Goal: Browse casually

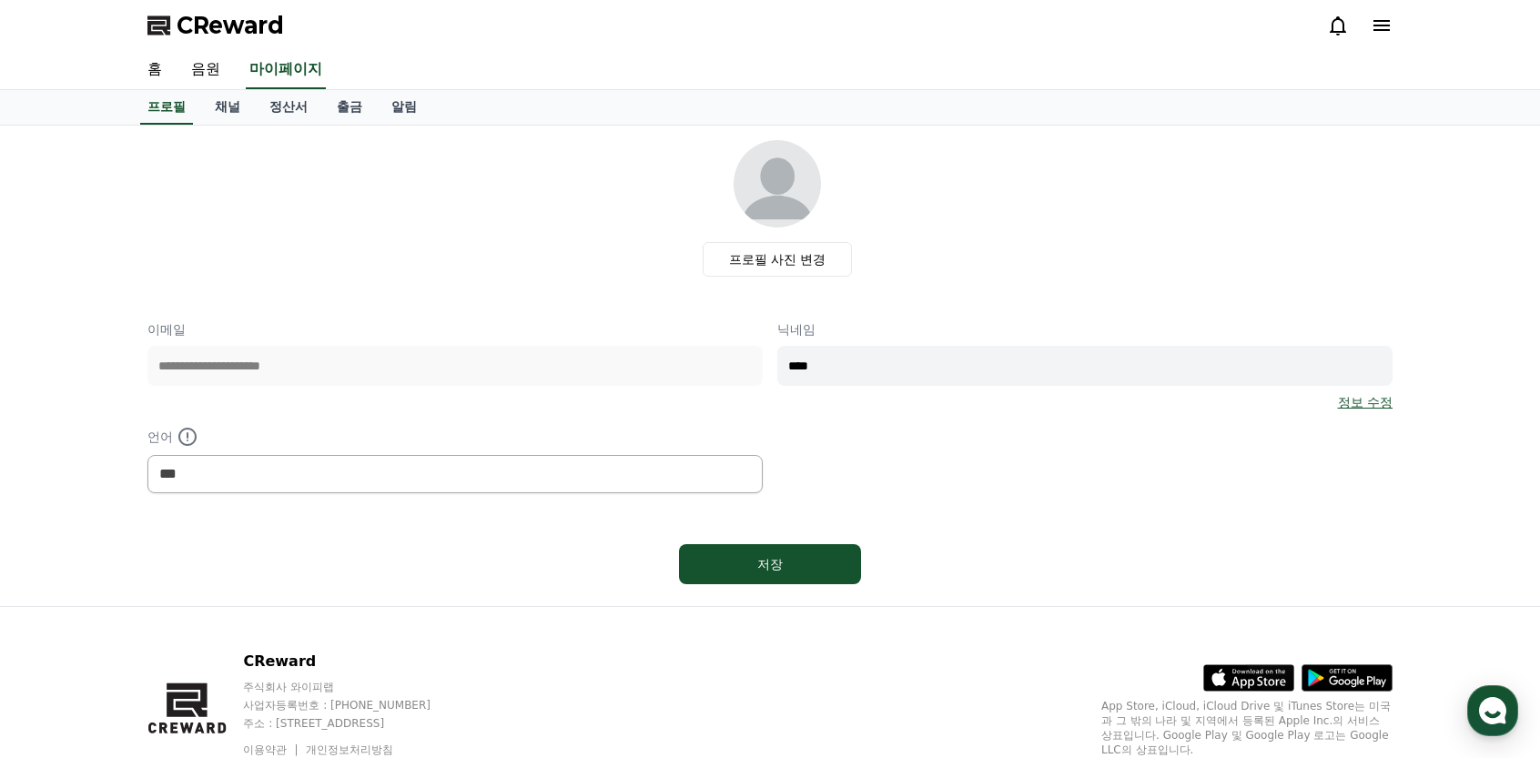
select select "**********"
click at [209, 78] on link "음원" at bounding box center [206, 70] width 58 height 38
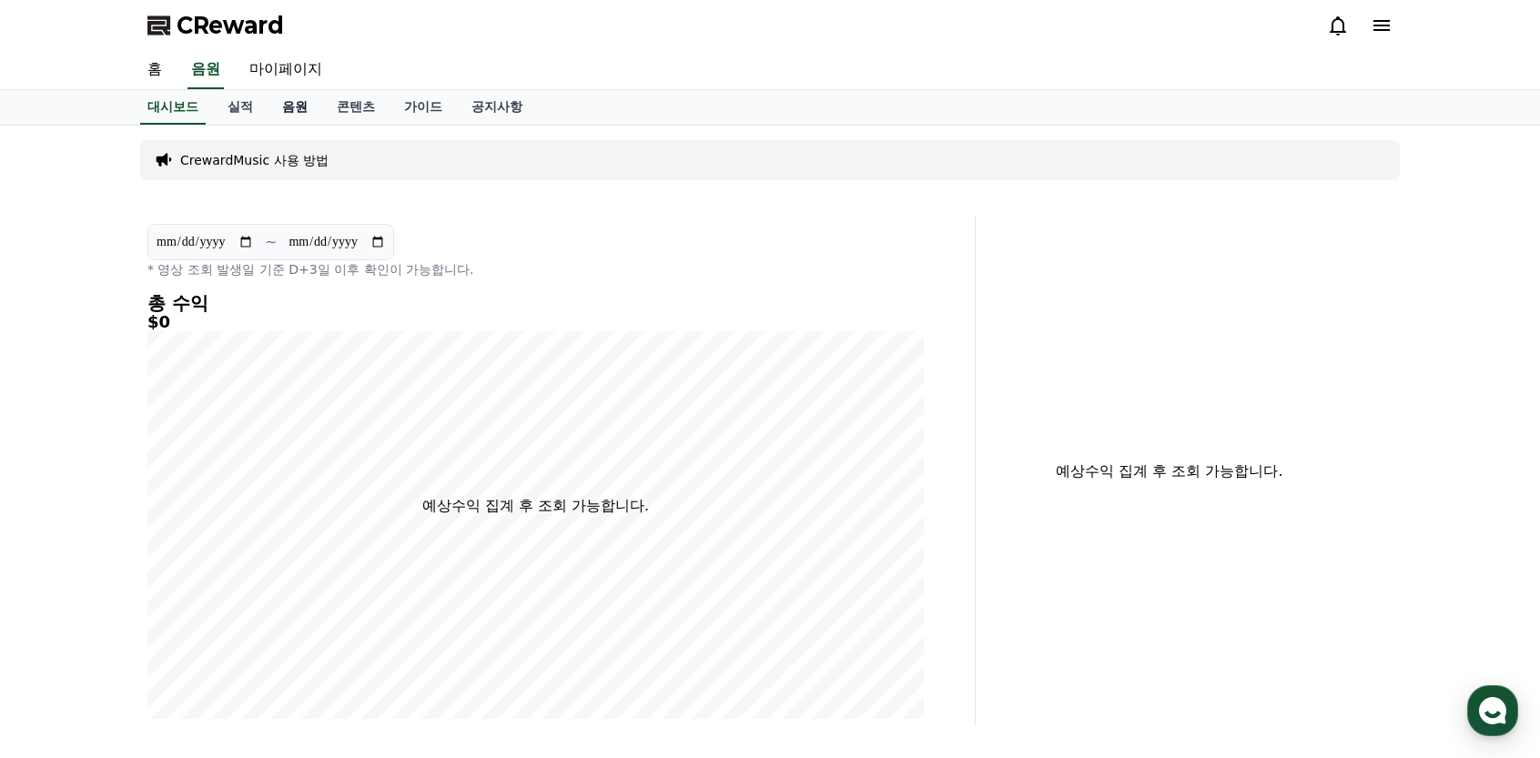
click at [293, 105] on link "음원" at bounding box center [295, 107] width 55 height 35
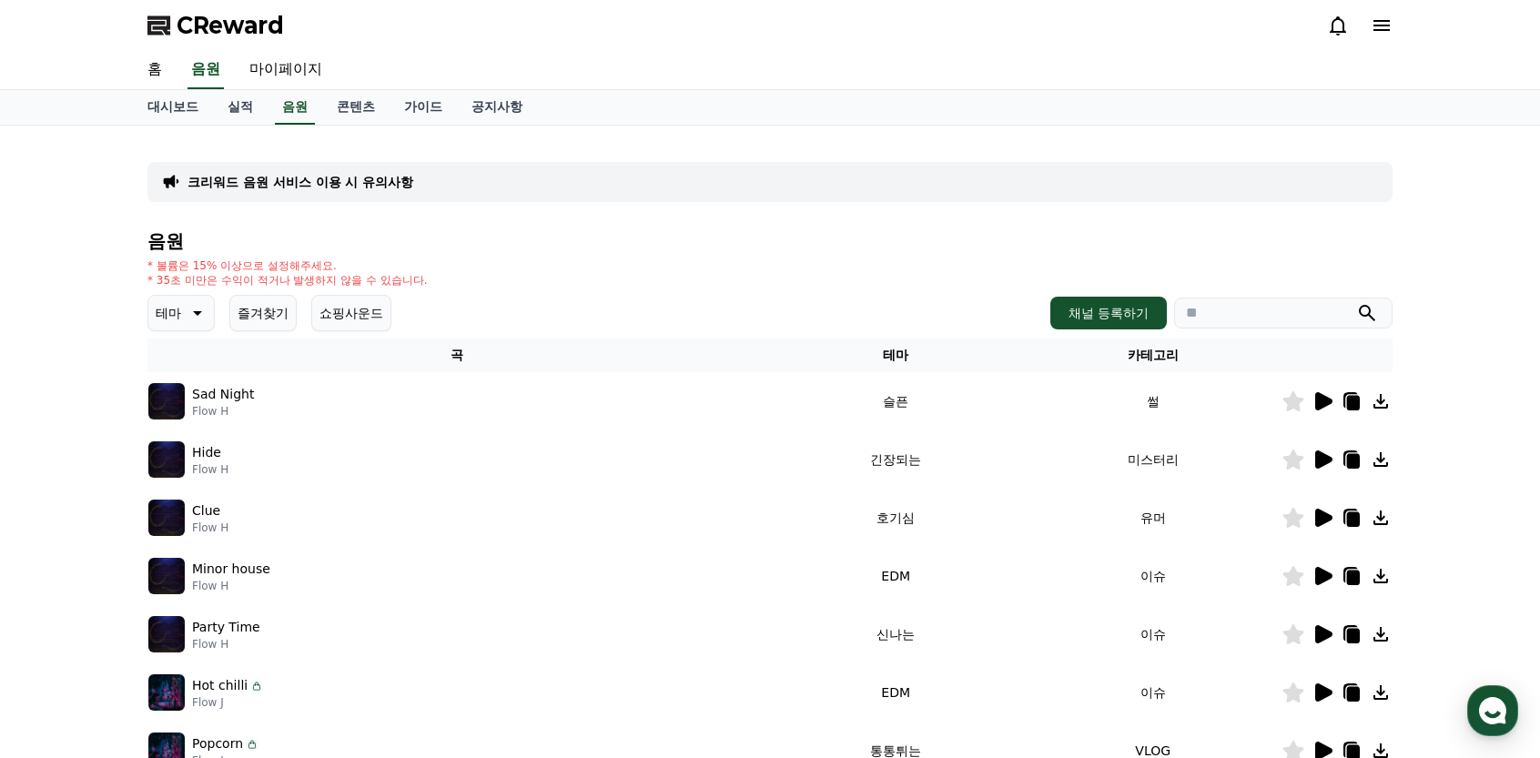
click at [1323, 402] on icon at bounding box center [1323, 401] width 17 height 18
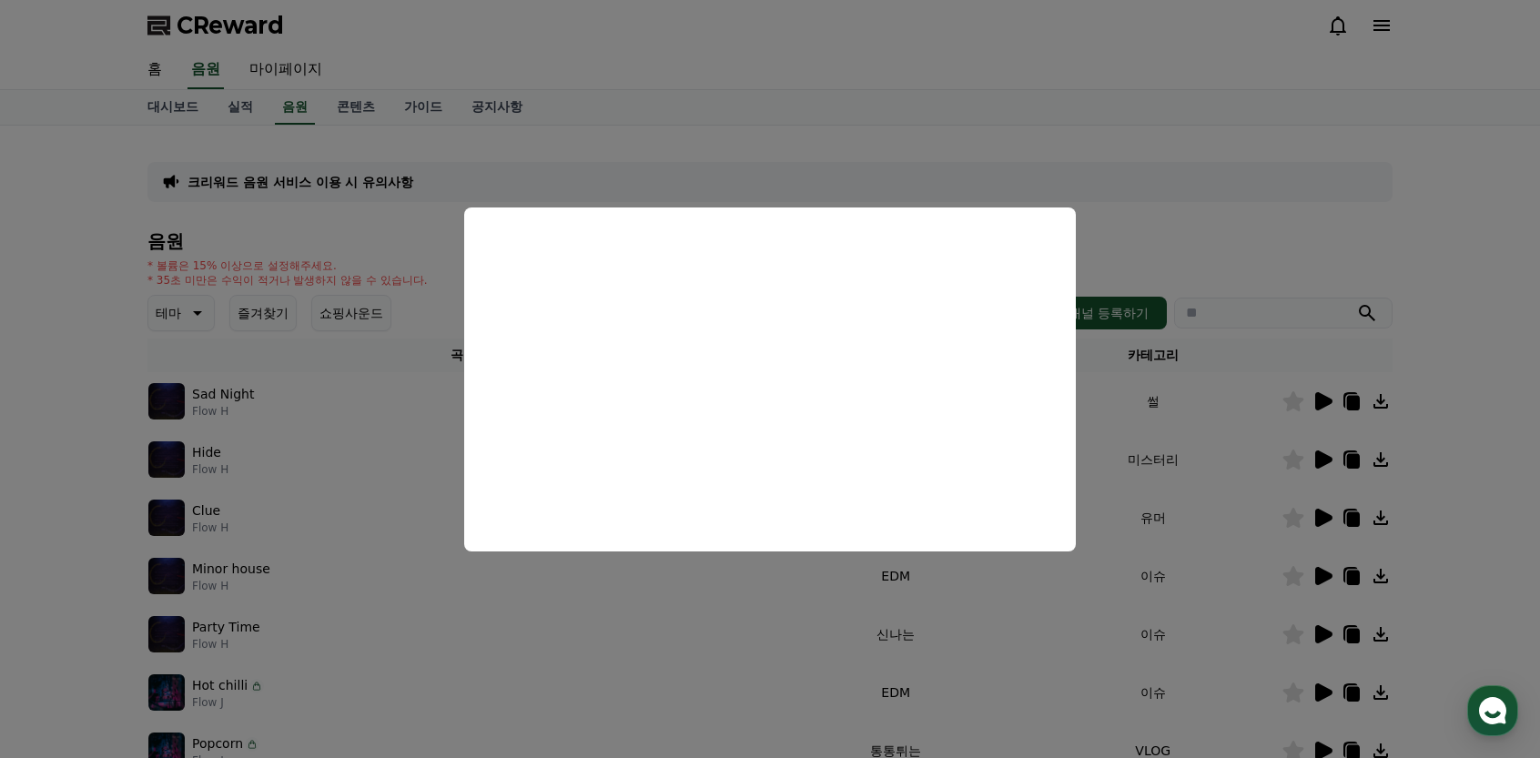
click at [71, 460] on button "close modal" at bounding box center [770, 379] width 1540 height 758
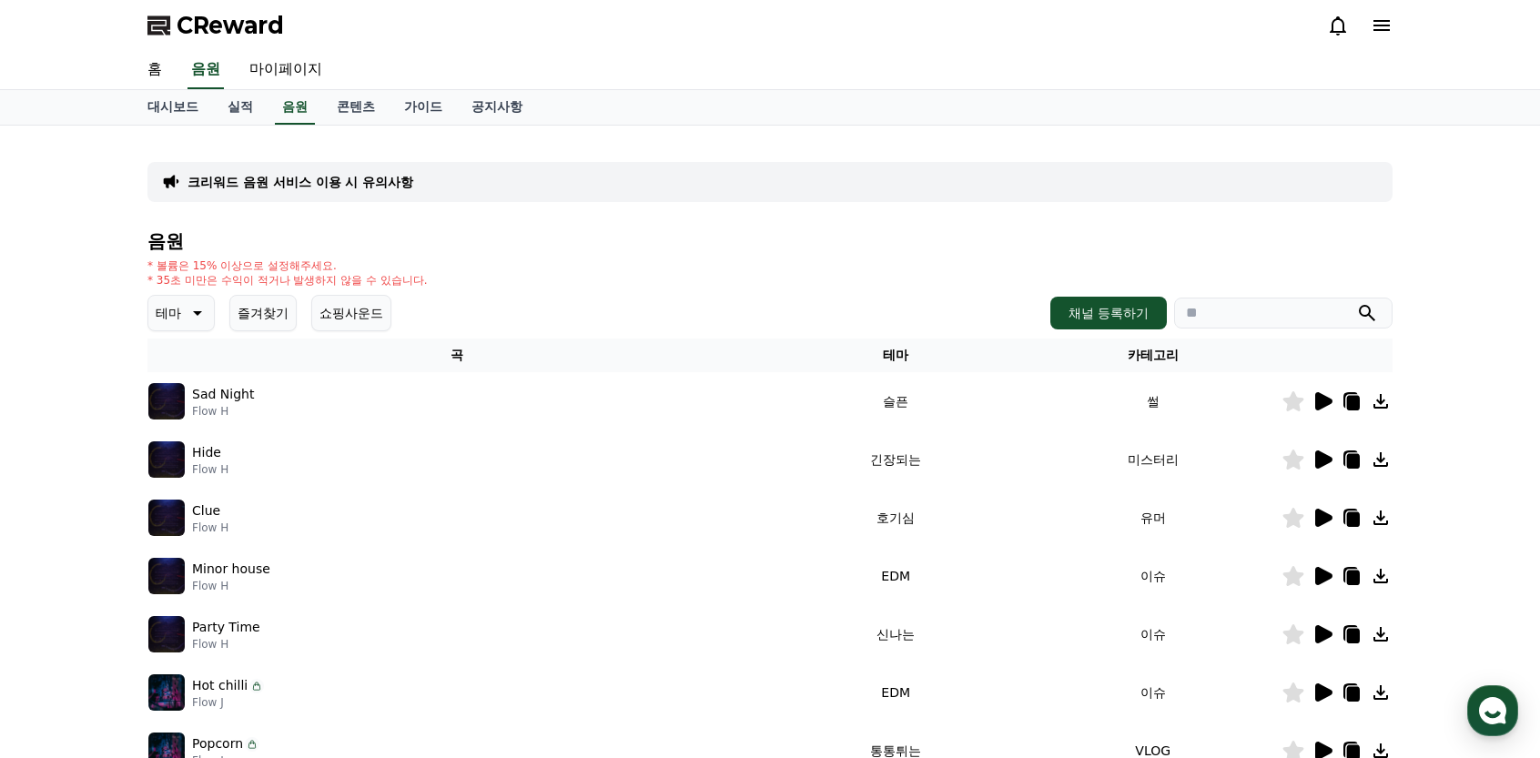
click at [1322, 456] on icon at bounding box center [1323, 460] width 17 height 18
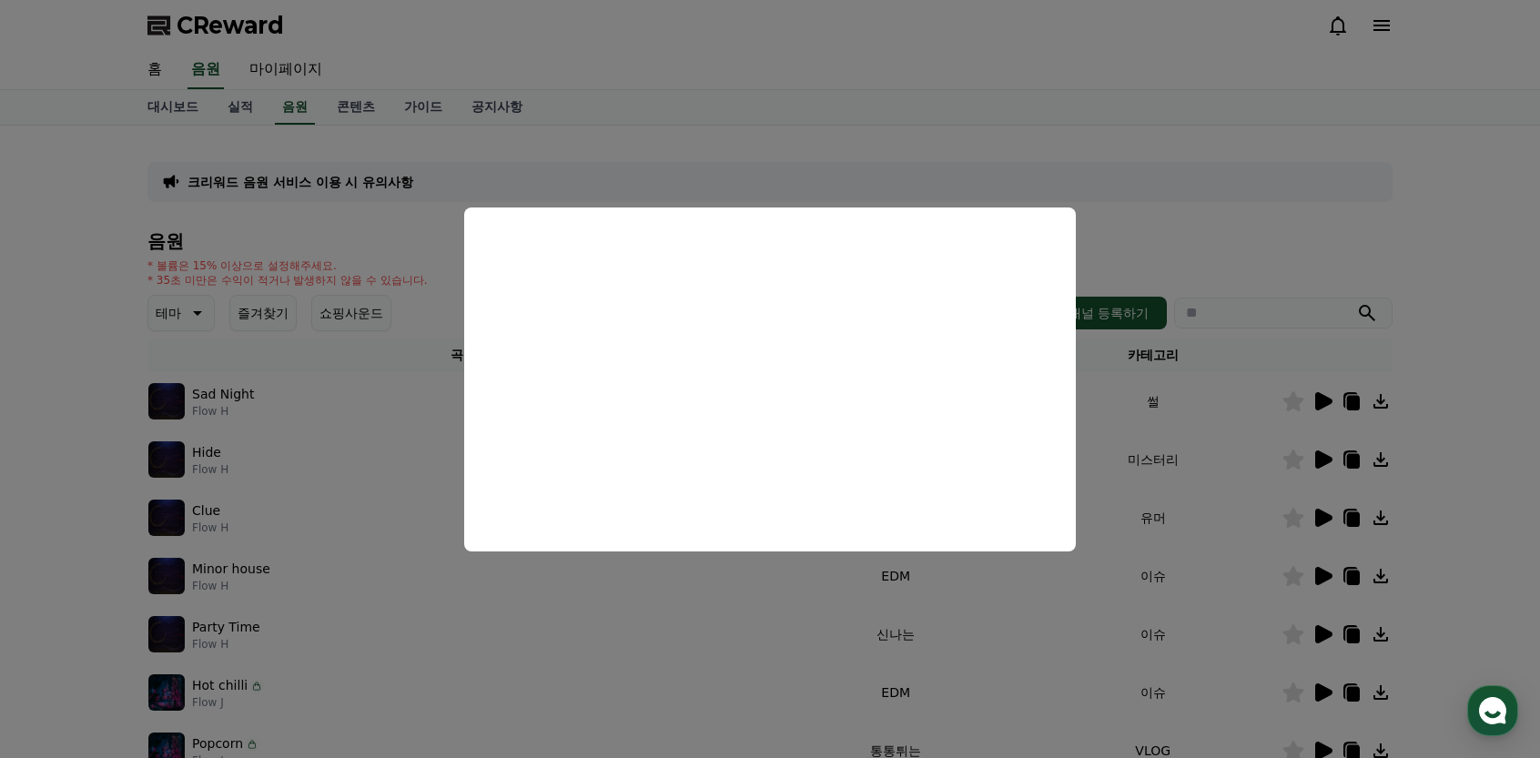
click at [282, 501] on button "close modal" at bounding box center [770, 379] width 1540 height 758
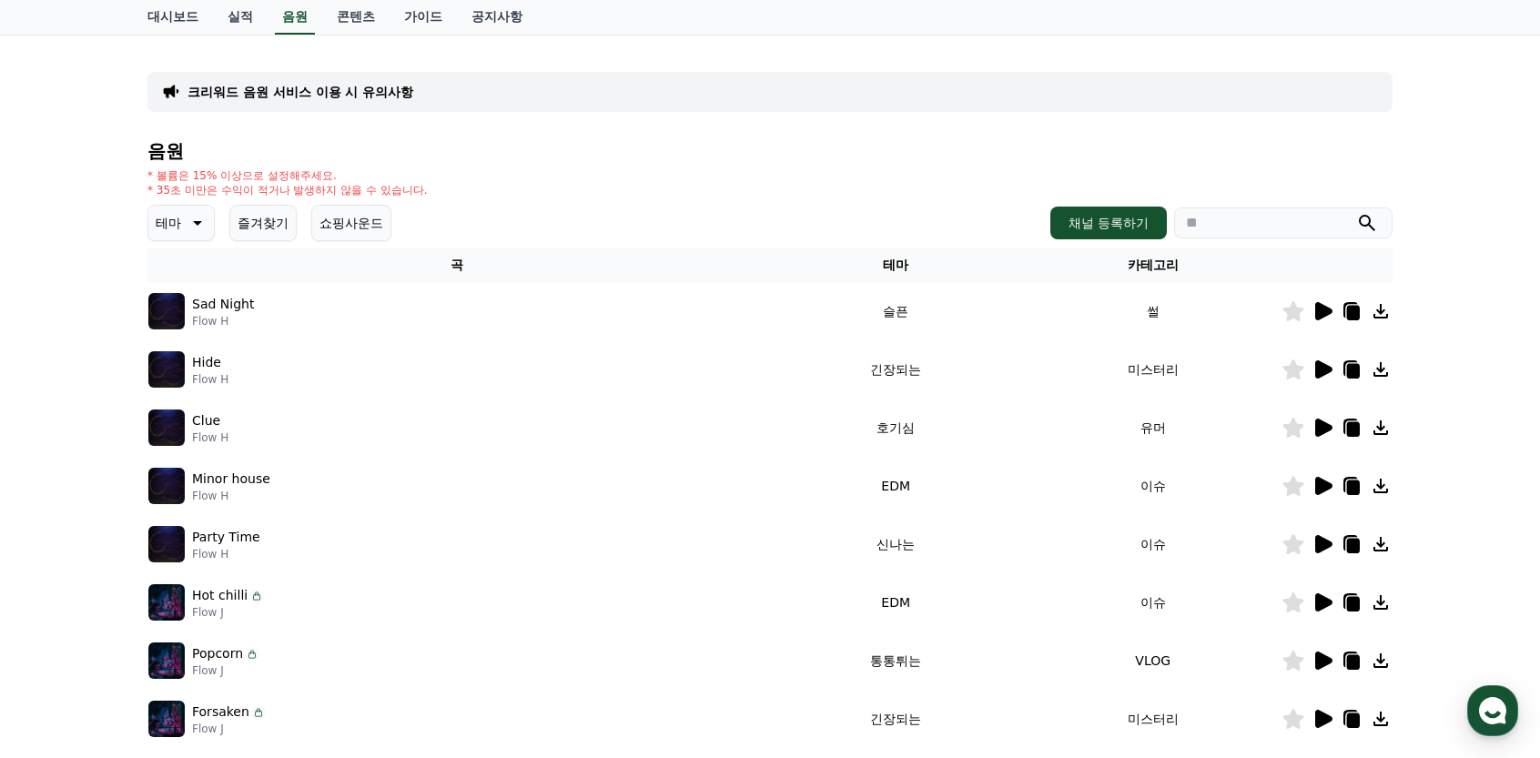
scroll to position [91, 0]
click at [1331, 486] on icon at bounding box center [1323, 485] width 17 height 18
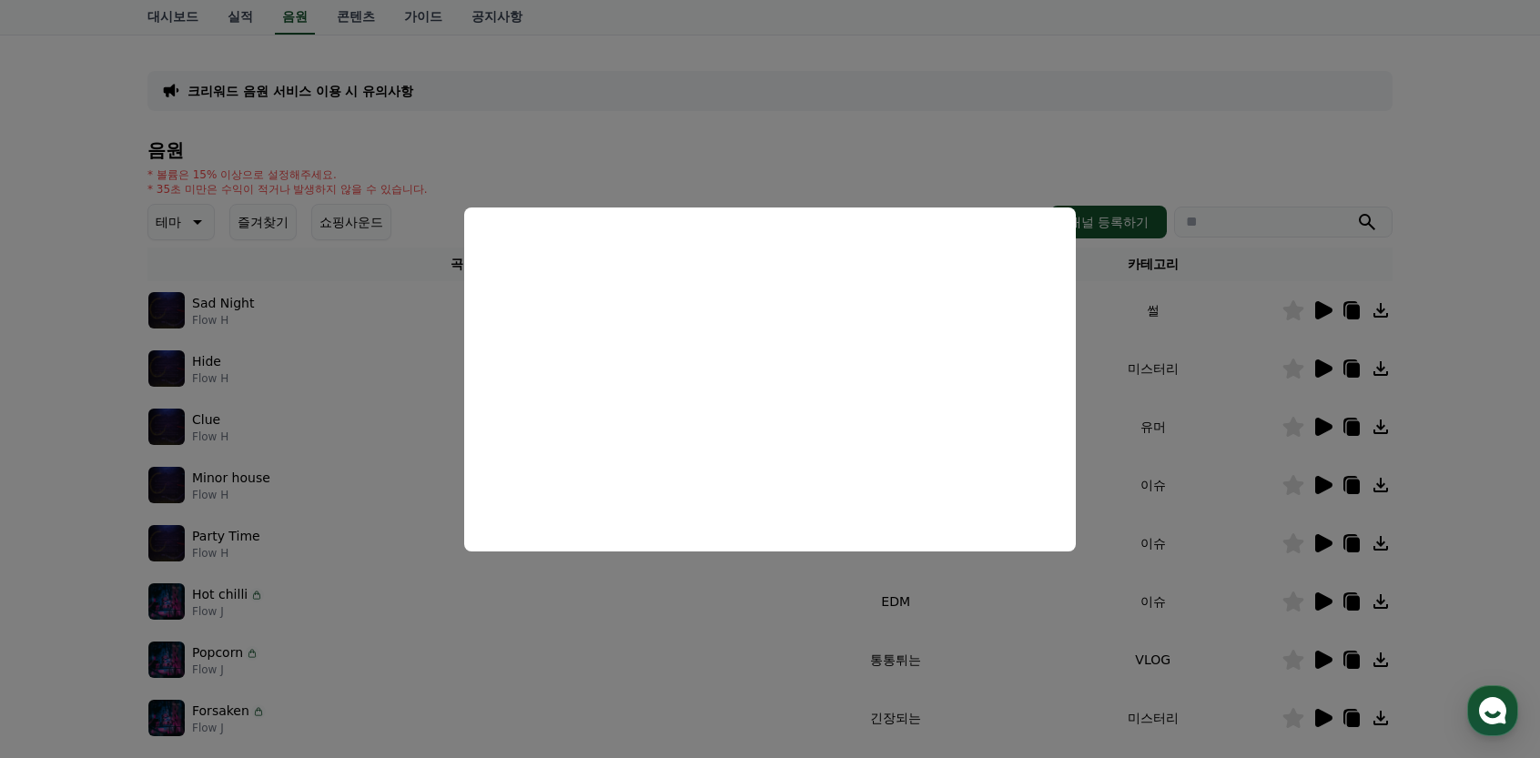
click at [332, 537] on button "close modal" at bounding box center [770, 379] width 1540 height 758
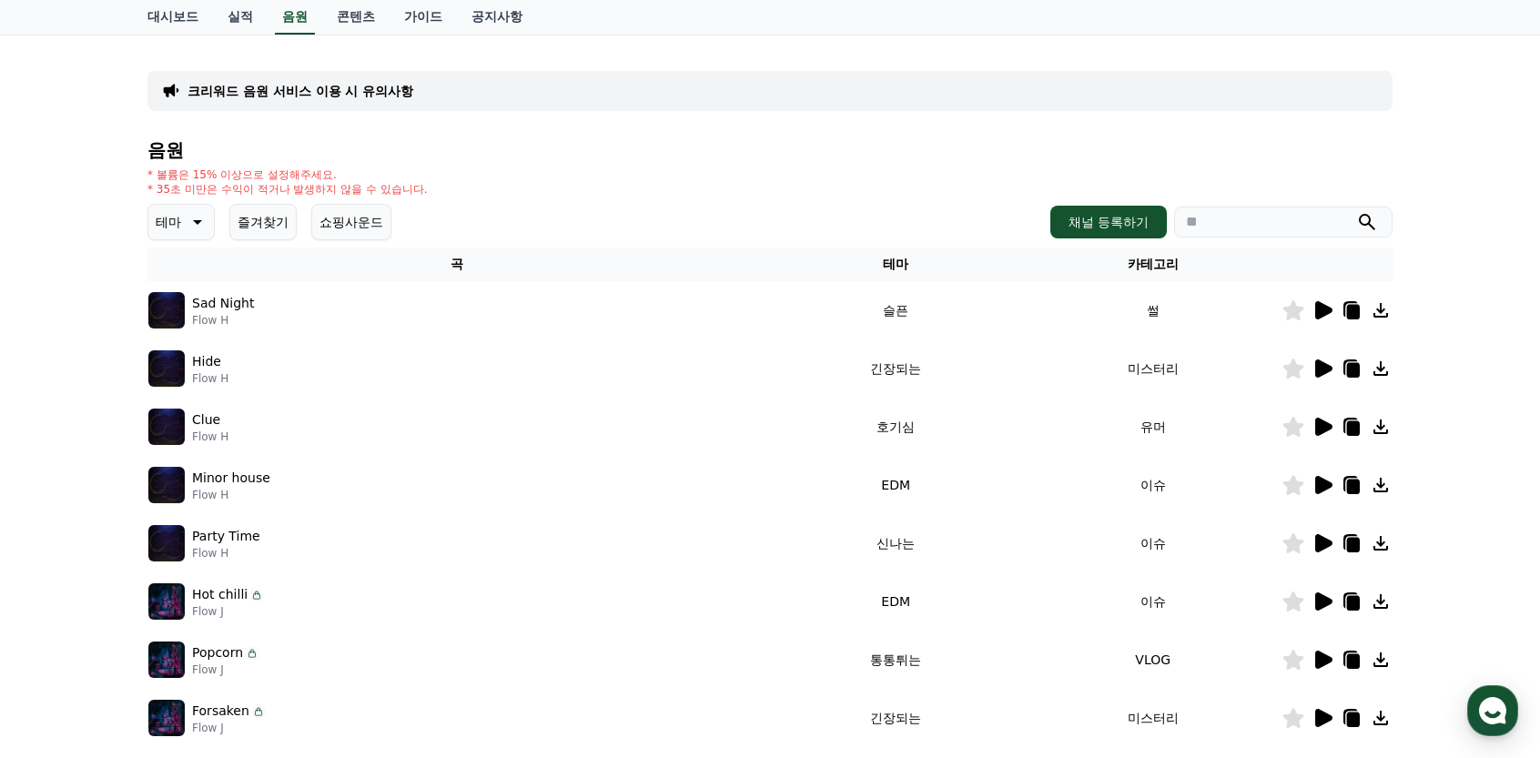
click at [1322, 487] on icon at bounding box center [1323, 485] width 17 height 18
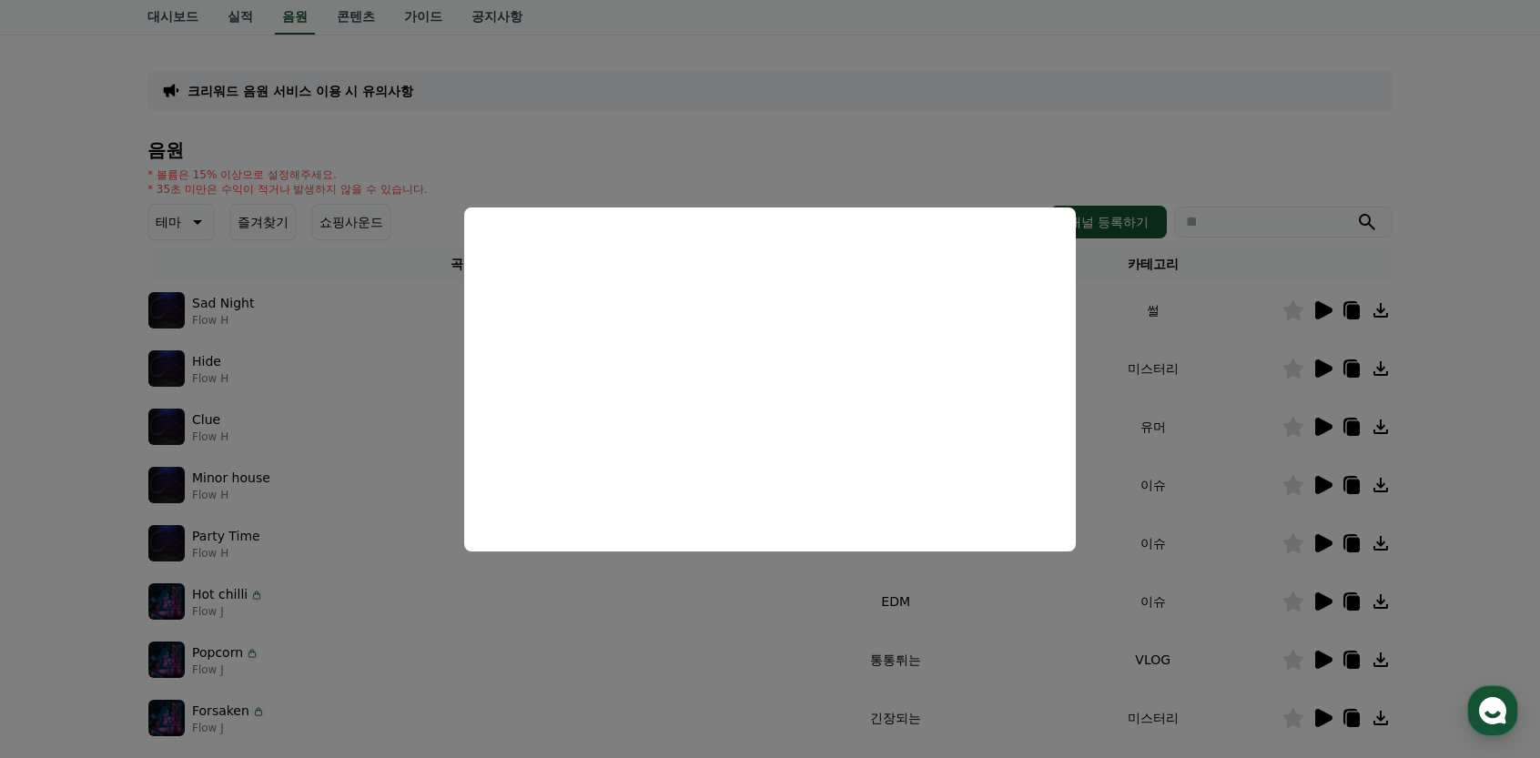
click at [420, 486] on button "close modal" at bounding box center [770, 379] width 1540 height 758
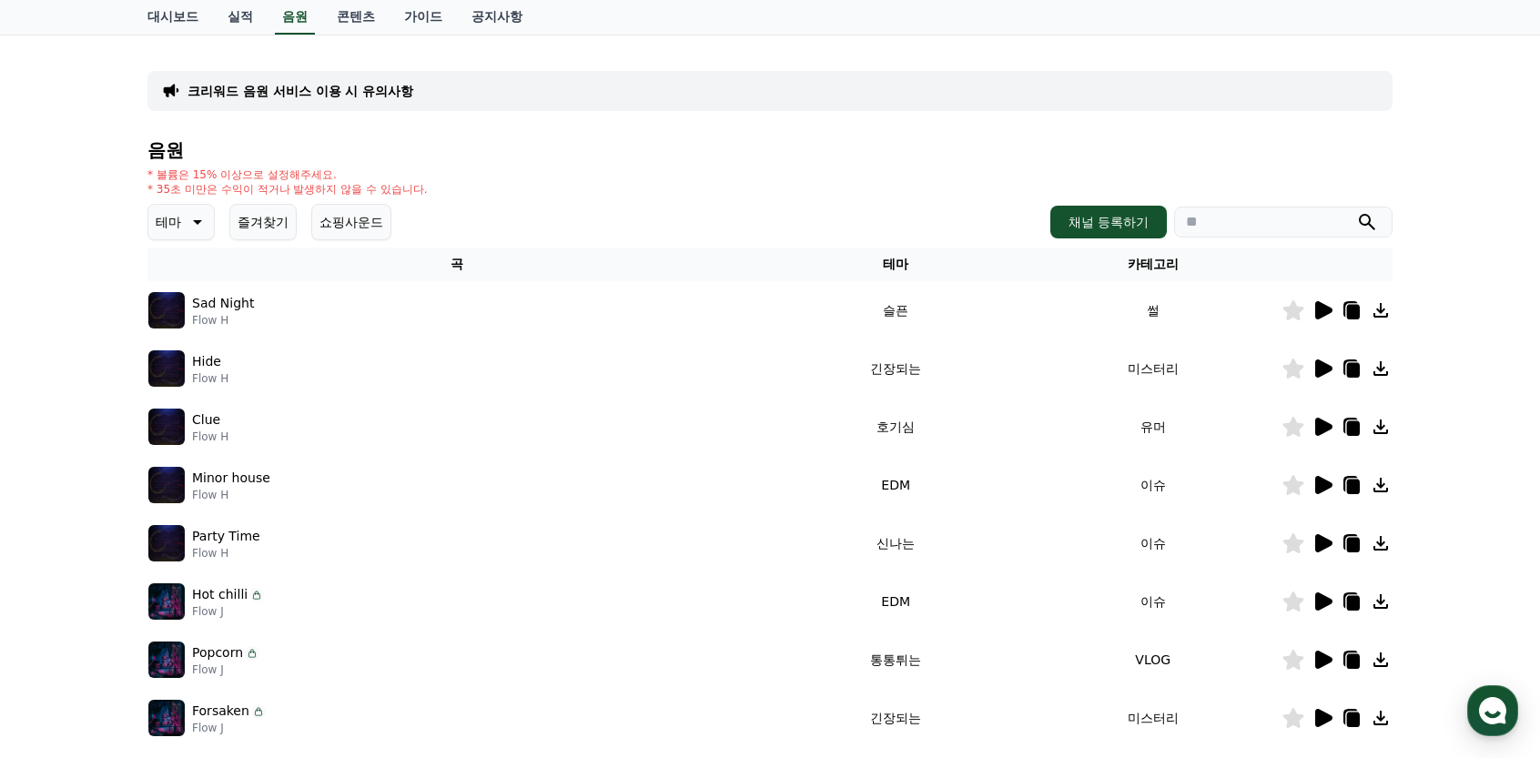
click at [1329, 489] on icon at bounding box center [1322, 485] width 22 height 22
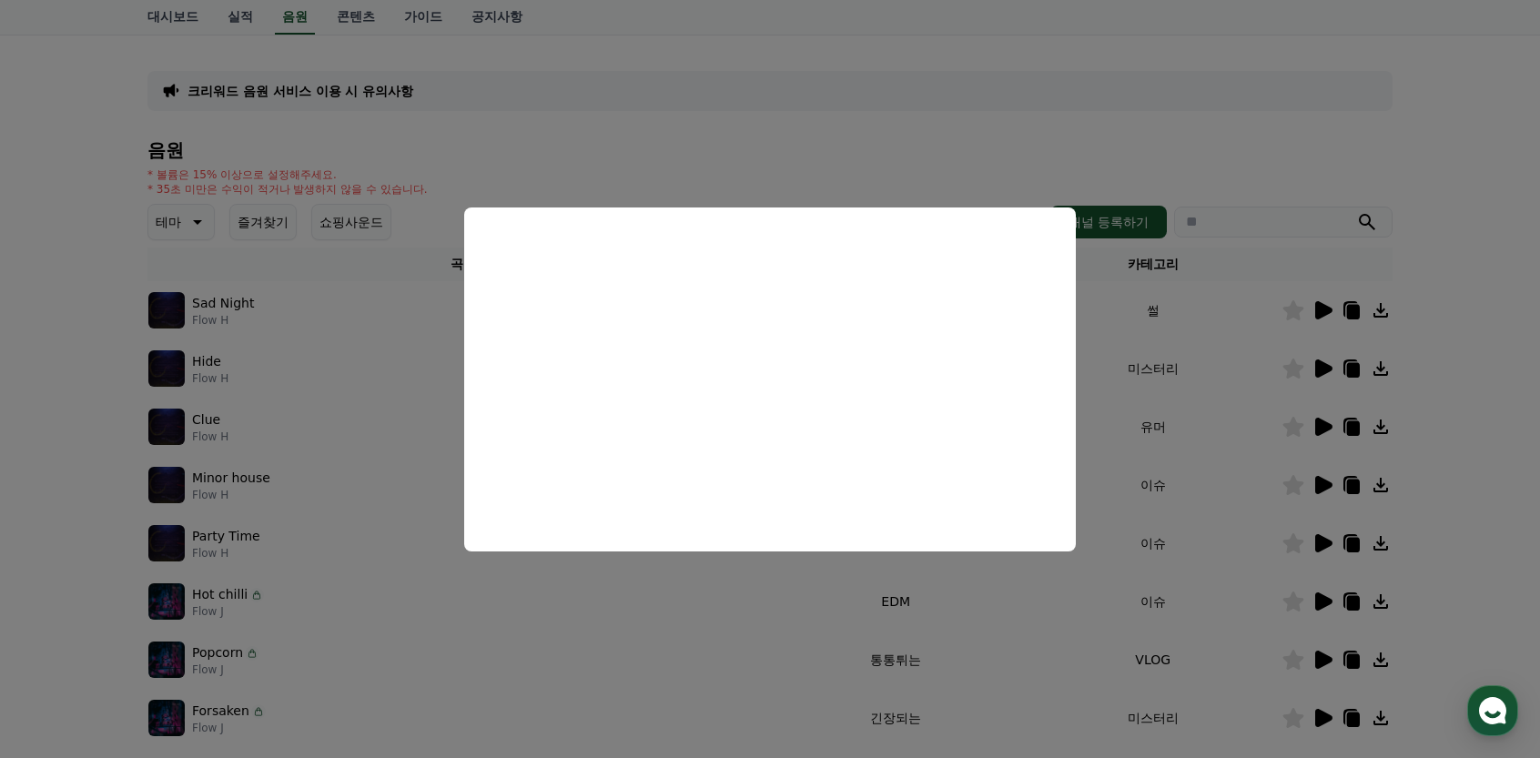
click at [706, 592] on button "close modal" at bounding box center [770, 379] width 1540 height 758
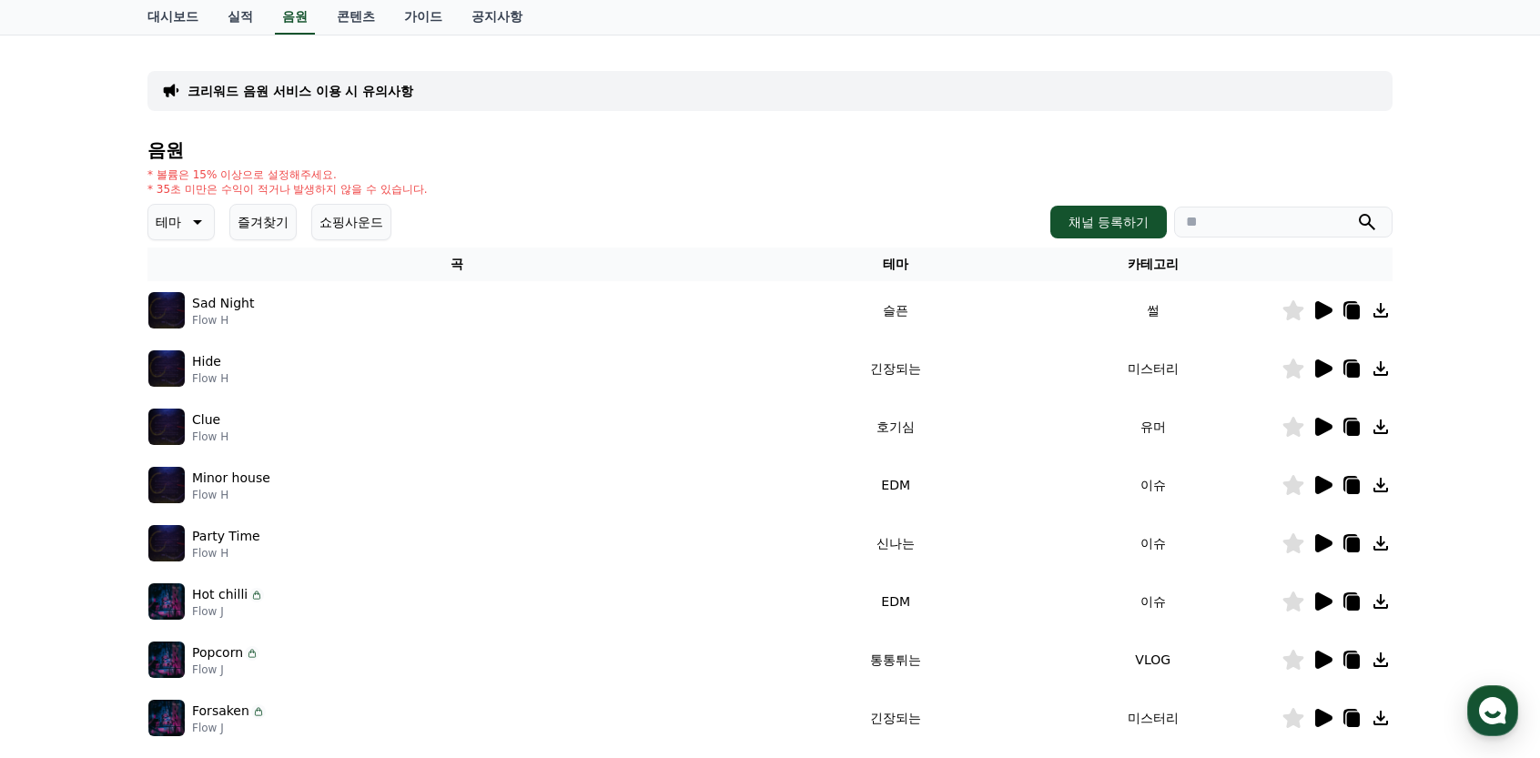
click at [1326, 552] on icon at bounding box center [1322, 543] width 22 height 22
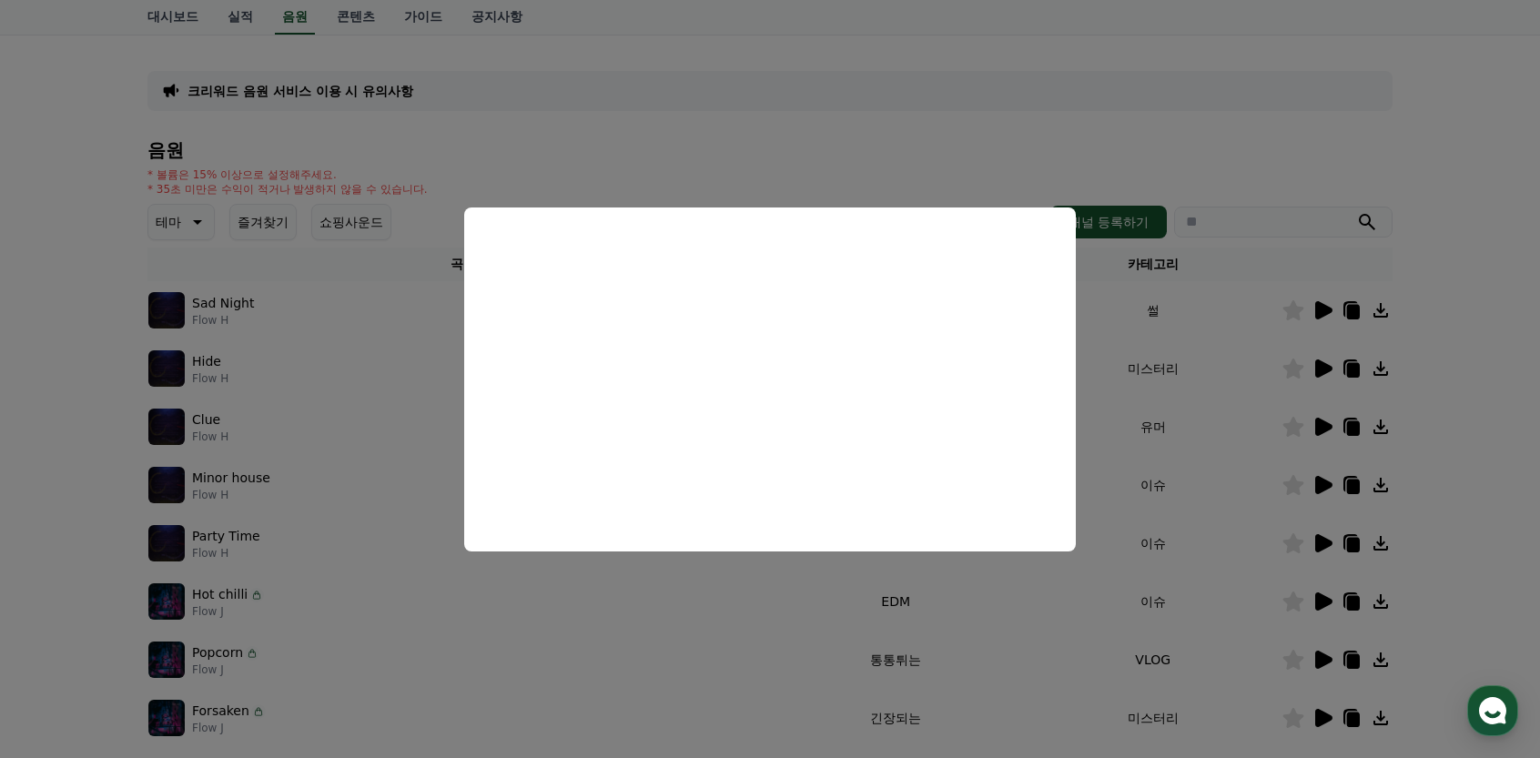
click at [648, 631] on button "close modal" at bounding box center [770, 379] width 1540 height 758
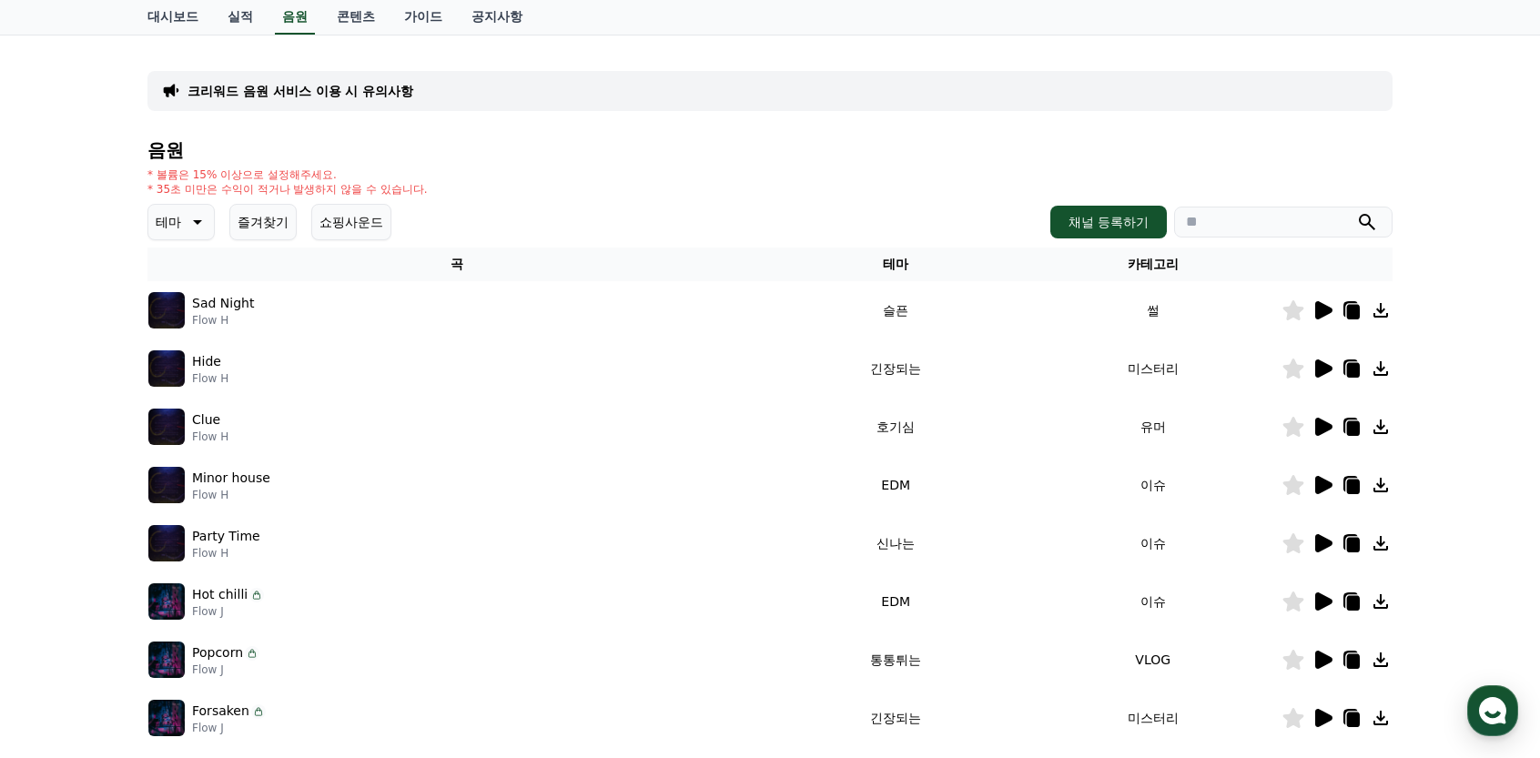
click at [1358, 547] on icon at bounding box center [1353, 545] width 13 height 15
click at [1328, 600] on icon at bounding box center [1323, 601] width 17 height 18
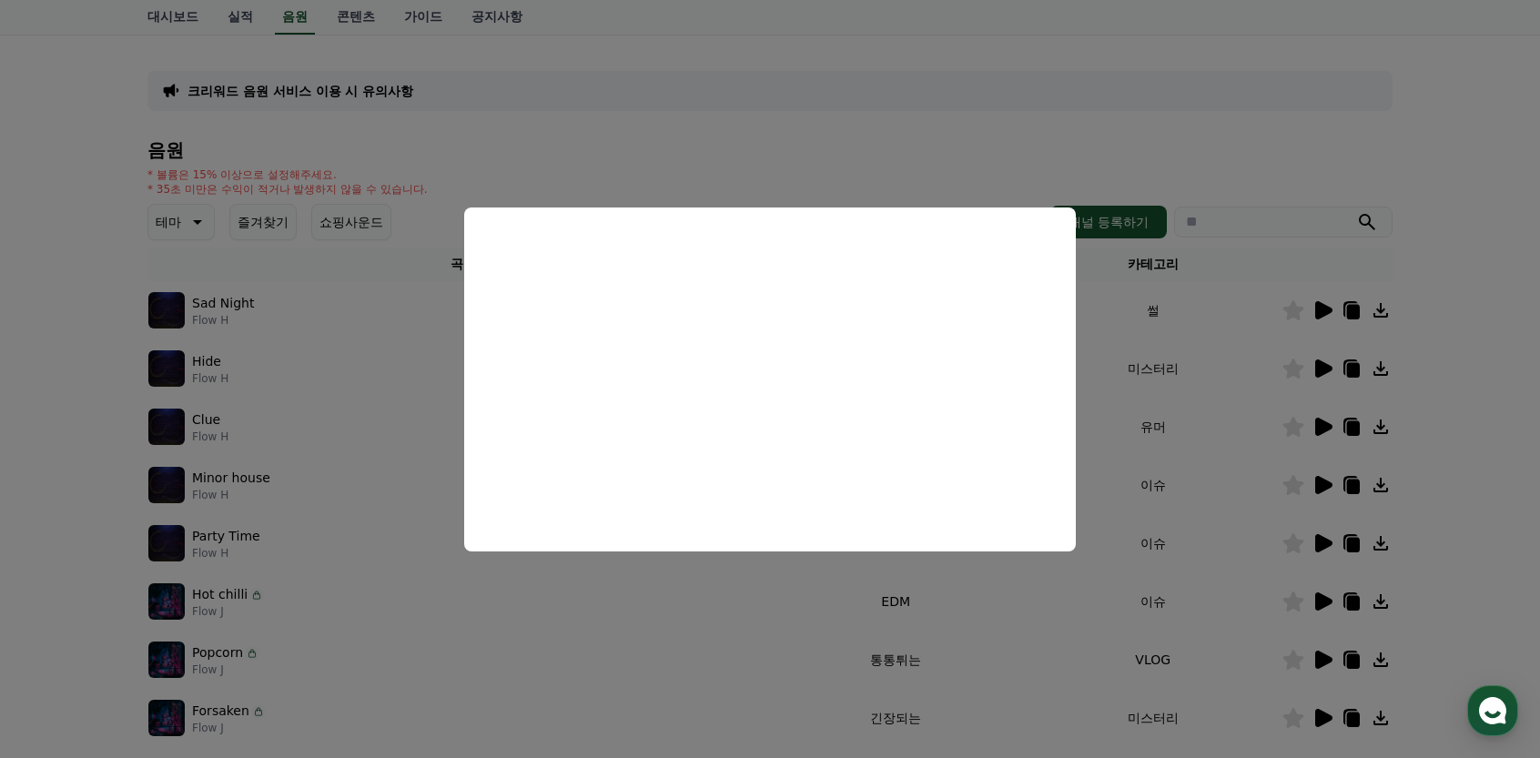
click at [634, 602] on button "close modal" at bounding box center [770, 379] width 1540 height 758
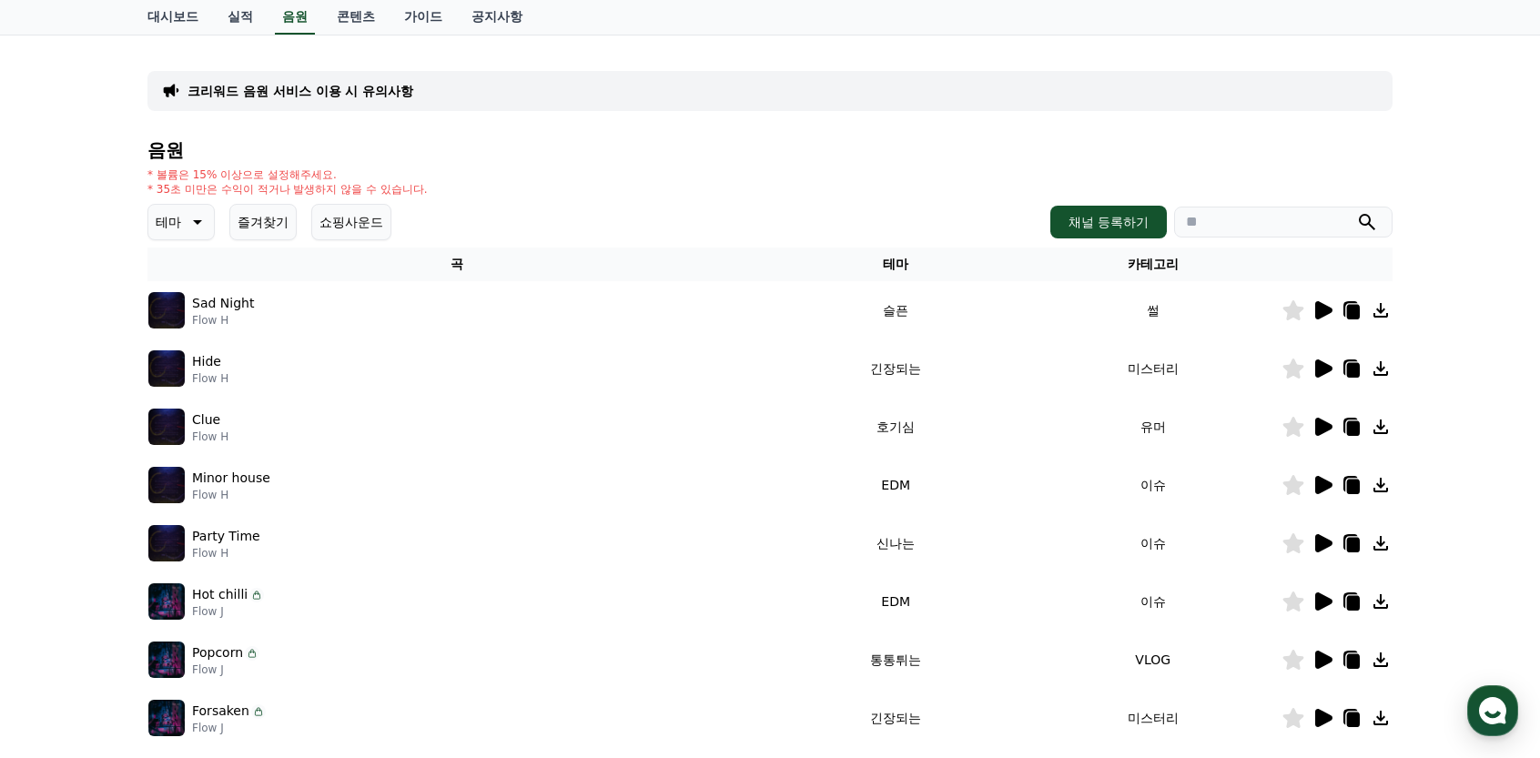
click at [1359, 598] on icon at bounding box center [1353, 603] width 13 height 15
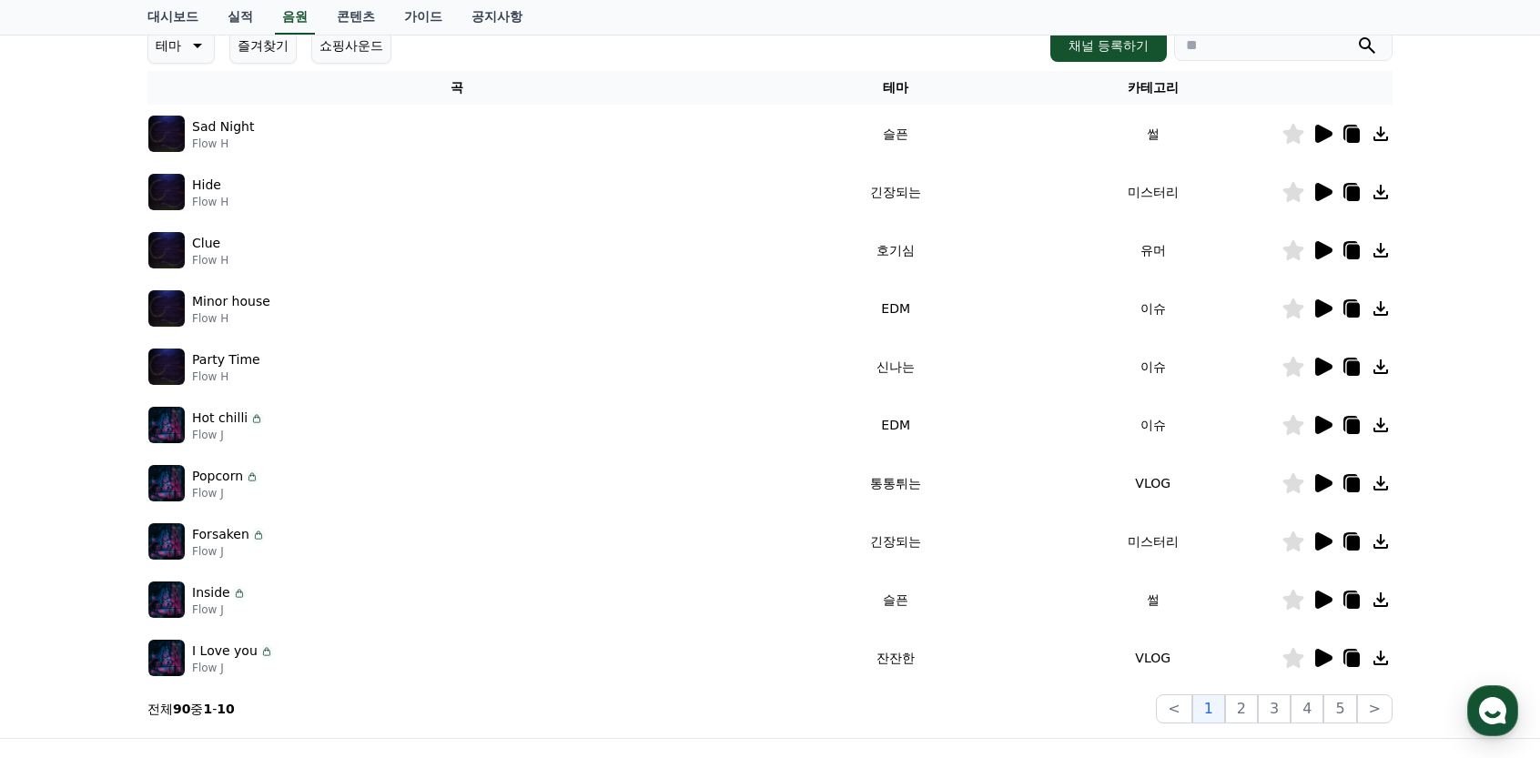
scroll to position [273, 0]
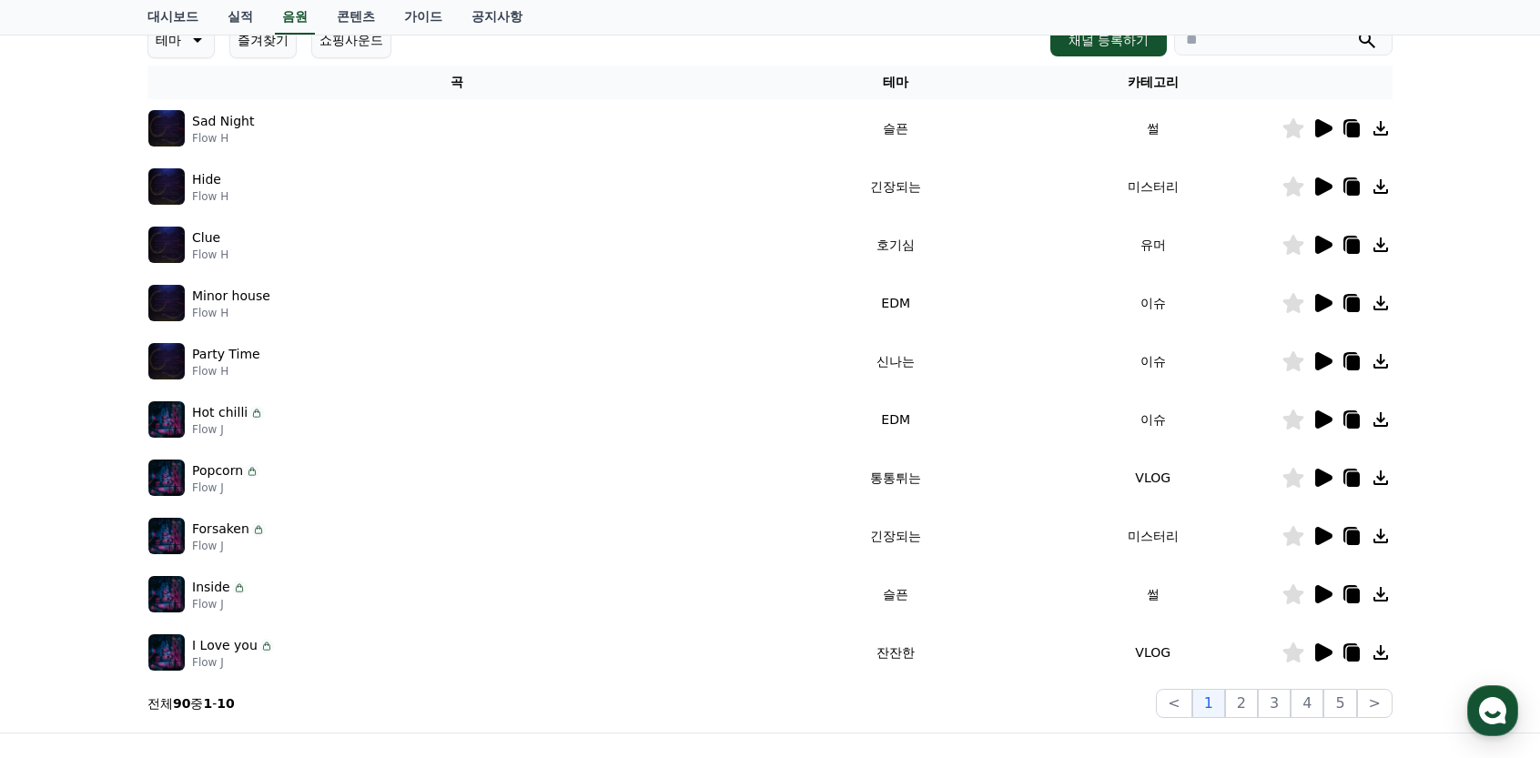
click at [1325, 481] on icon at bounding box center [1323, 478] width 17 height 18
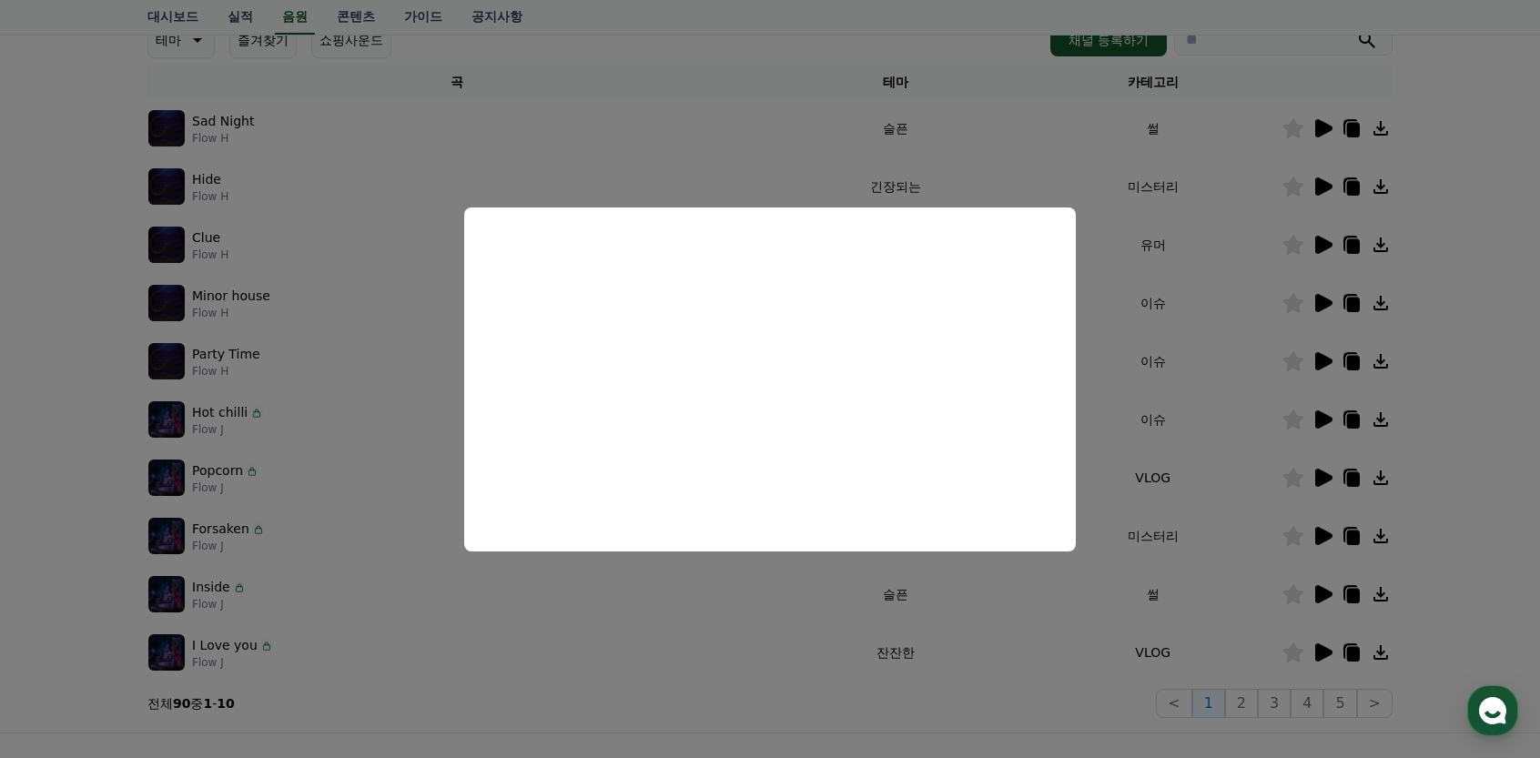
click at [749, 613] on button "close modal" at bounding box center [770, 379] width 1540 height 758
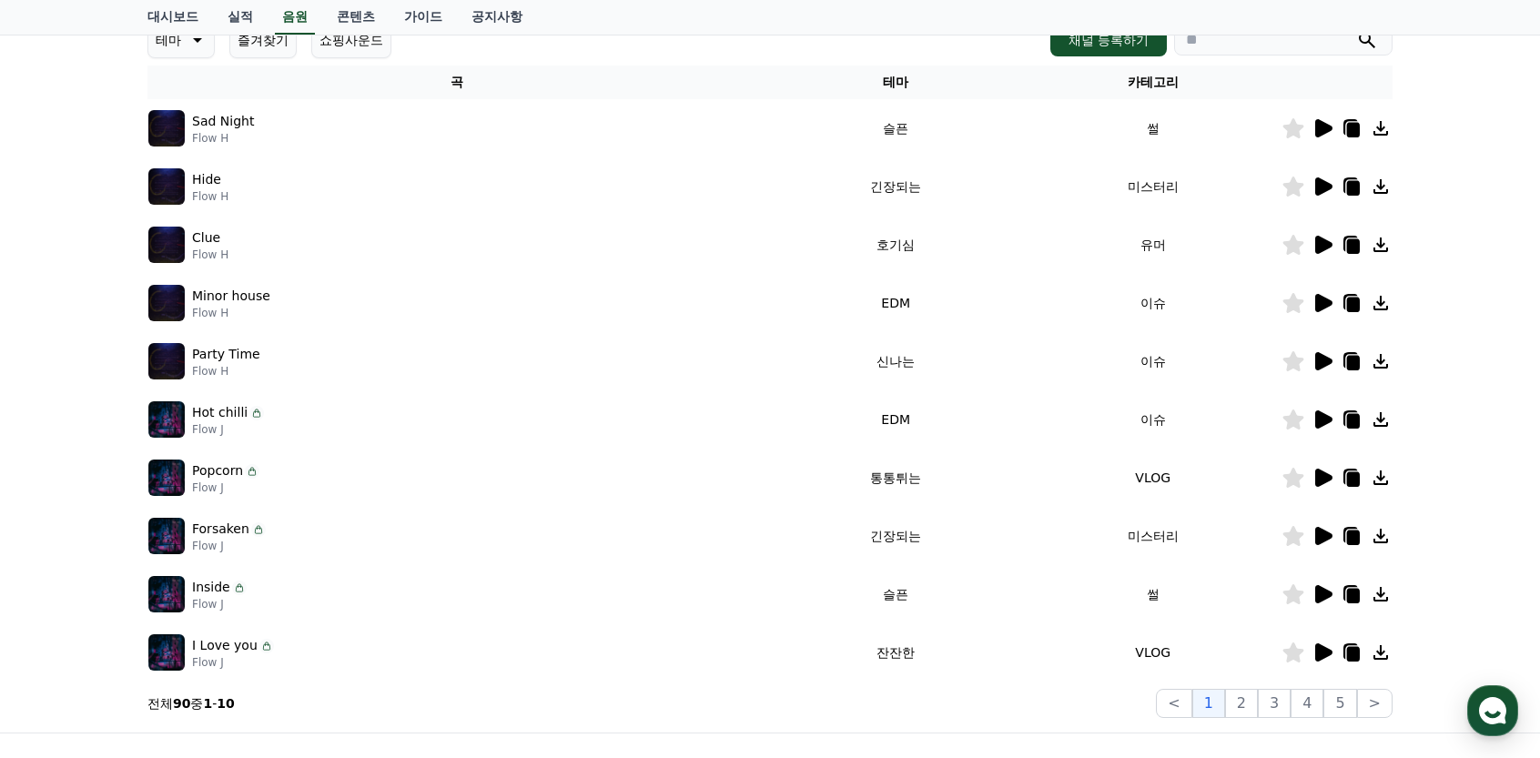
click at [1327, 536] on icon at bounding box center [1323, 536] width 17 height 18
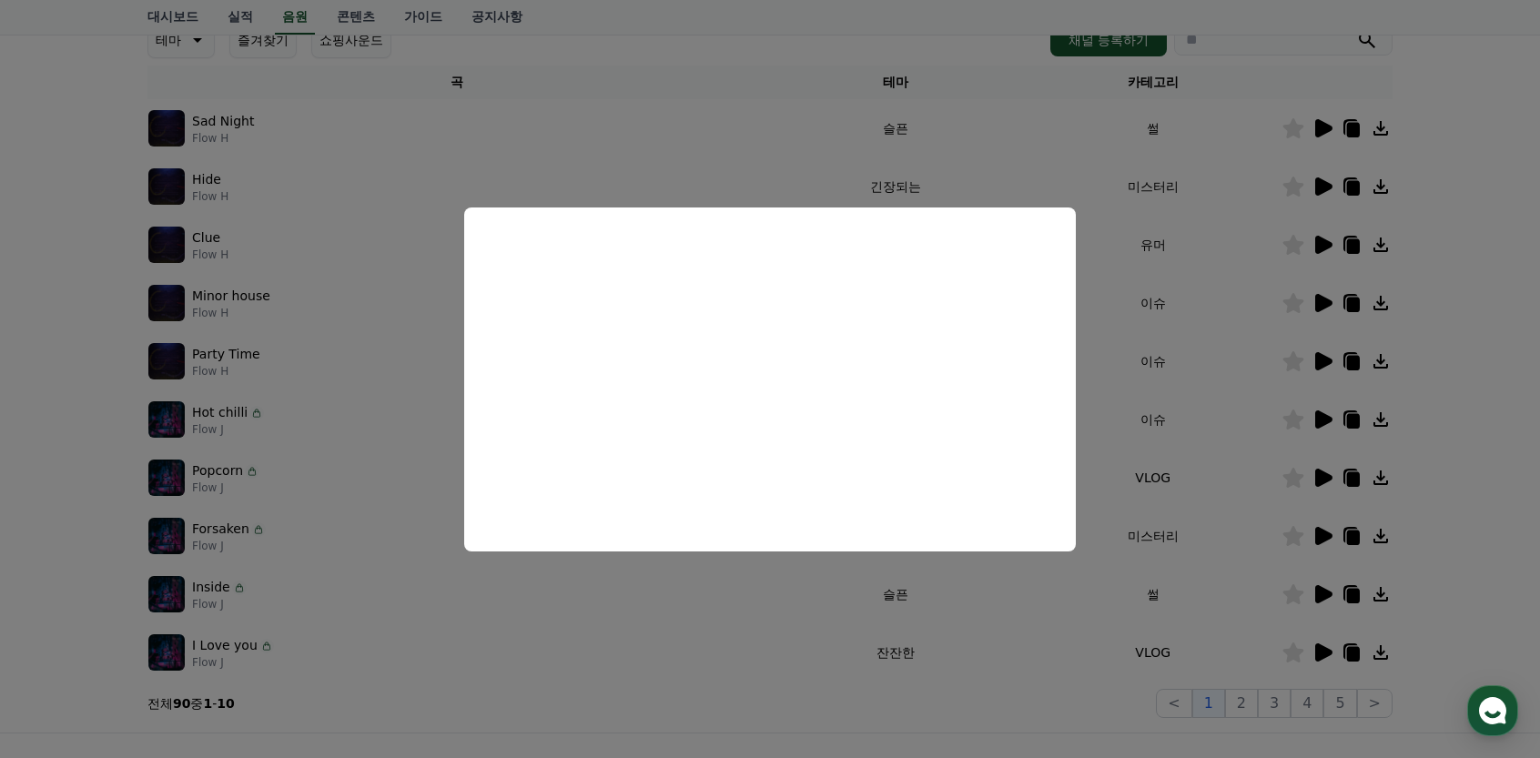
click at [776, 603] on button "close modal" at bounding box center [770, 379] width 1540 height 758
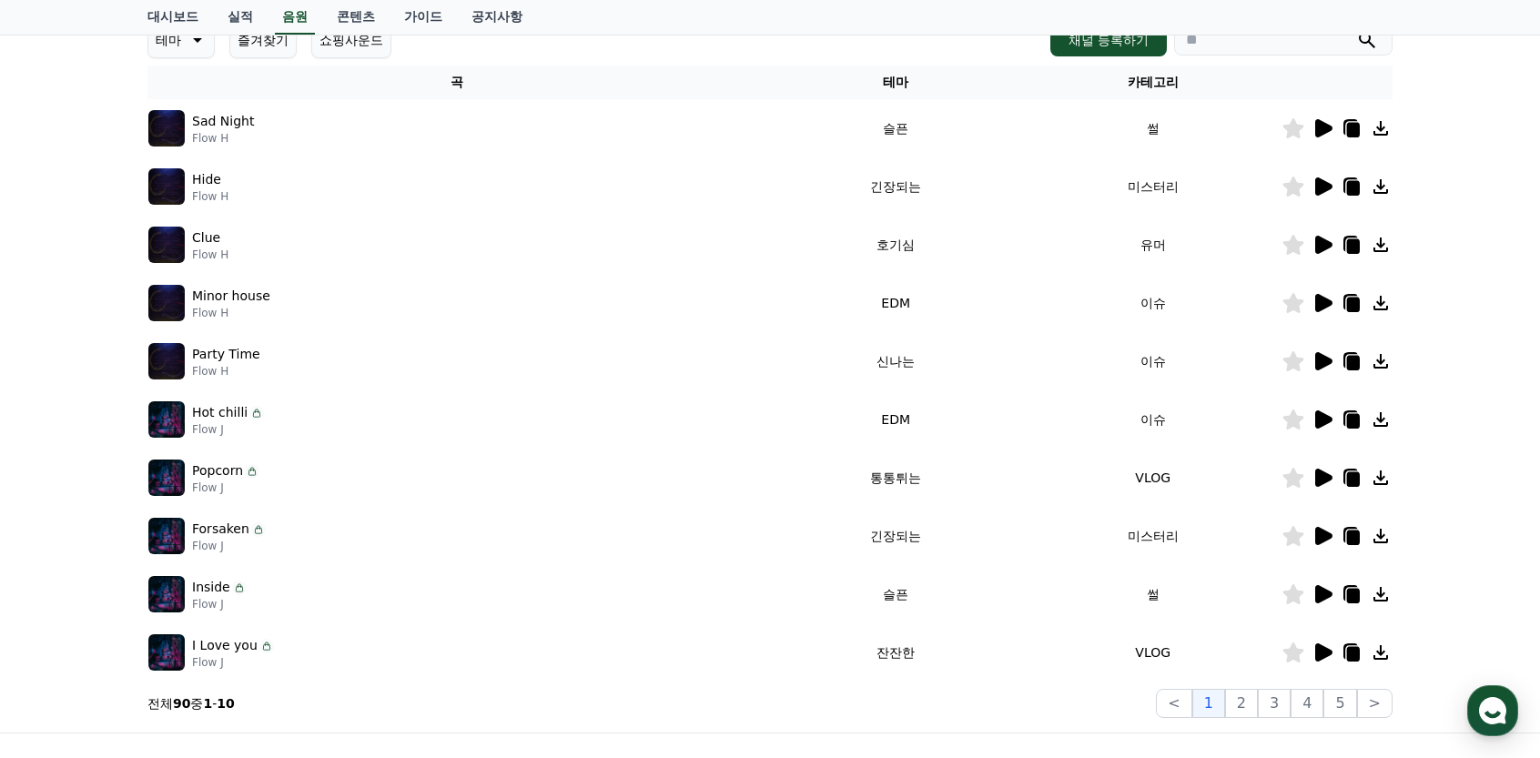
click at [1323, 590] on icon at bounding box center [1323, 594] width 17 height 18
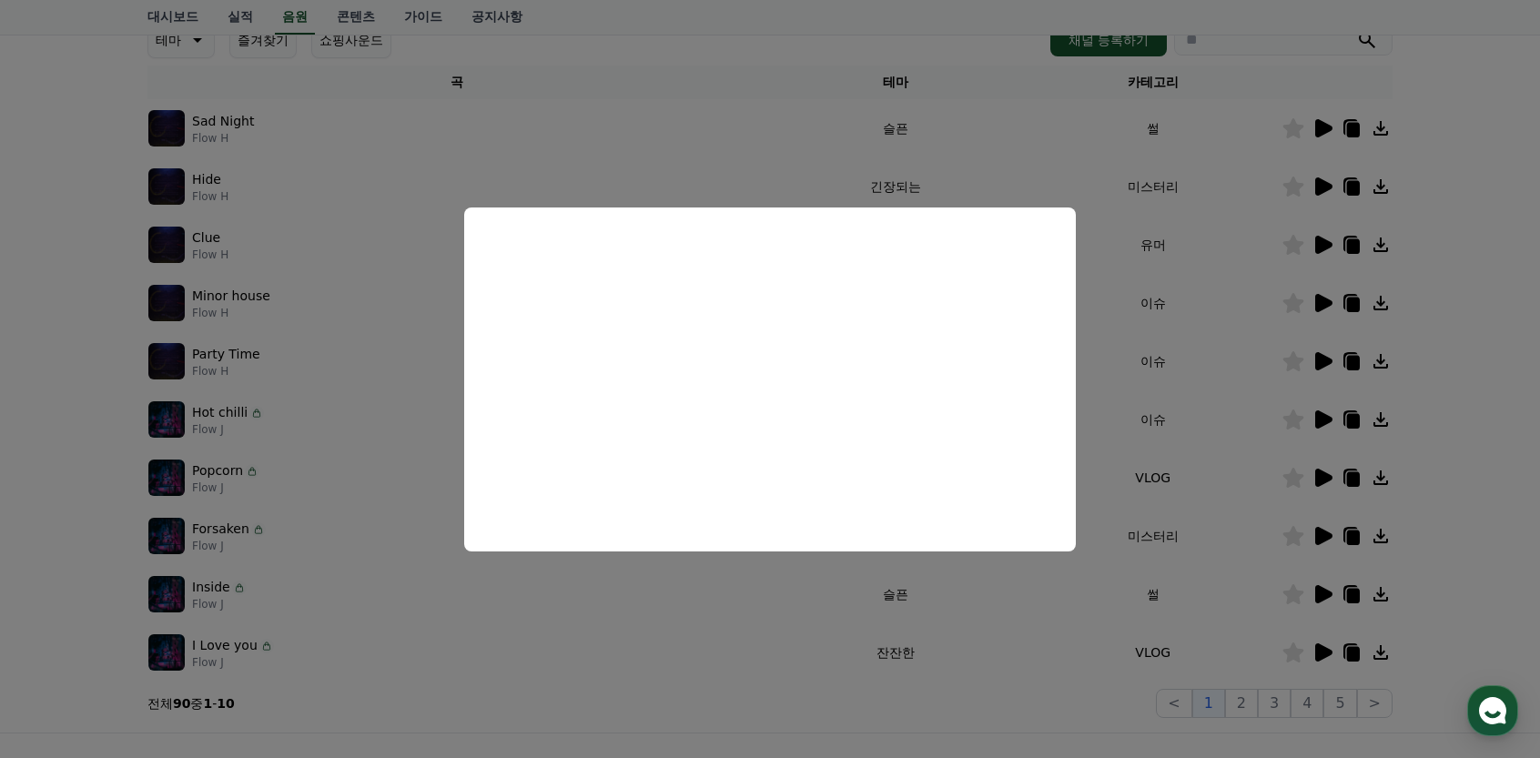
drag, startPoint x: 678, startPoint y: 652, endPoint x: 919, endPoint y: 651, distance: 241.2
click at [679, 652] on button "close modal" at bounding box center [770, 379] width 1540 height 758
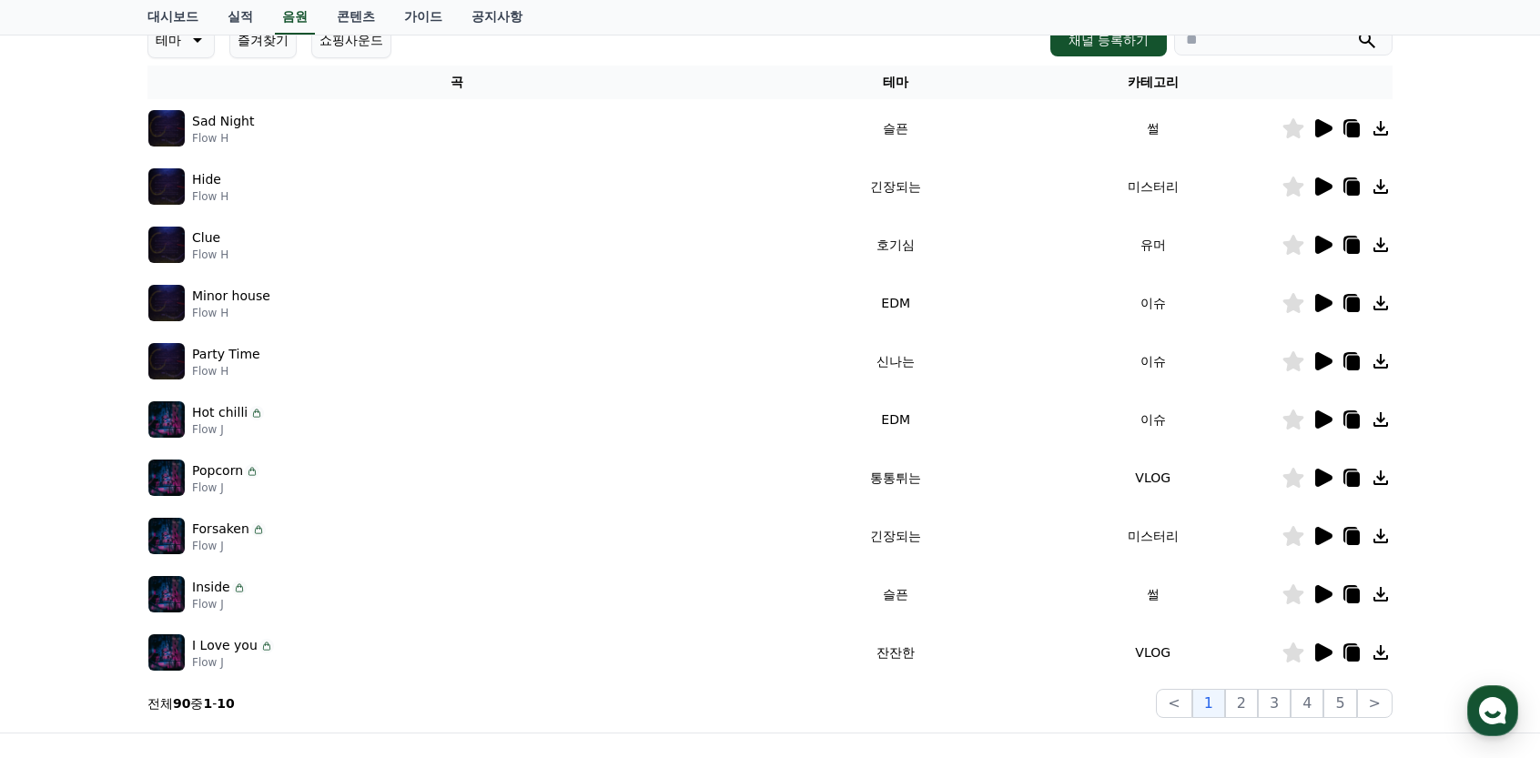
click at [1330, 651] on icon at bounding box center [1323, 652] width 17 height 18
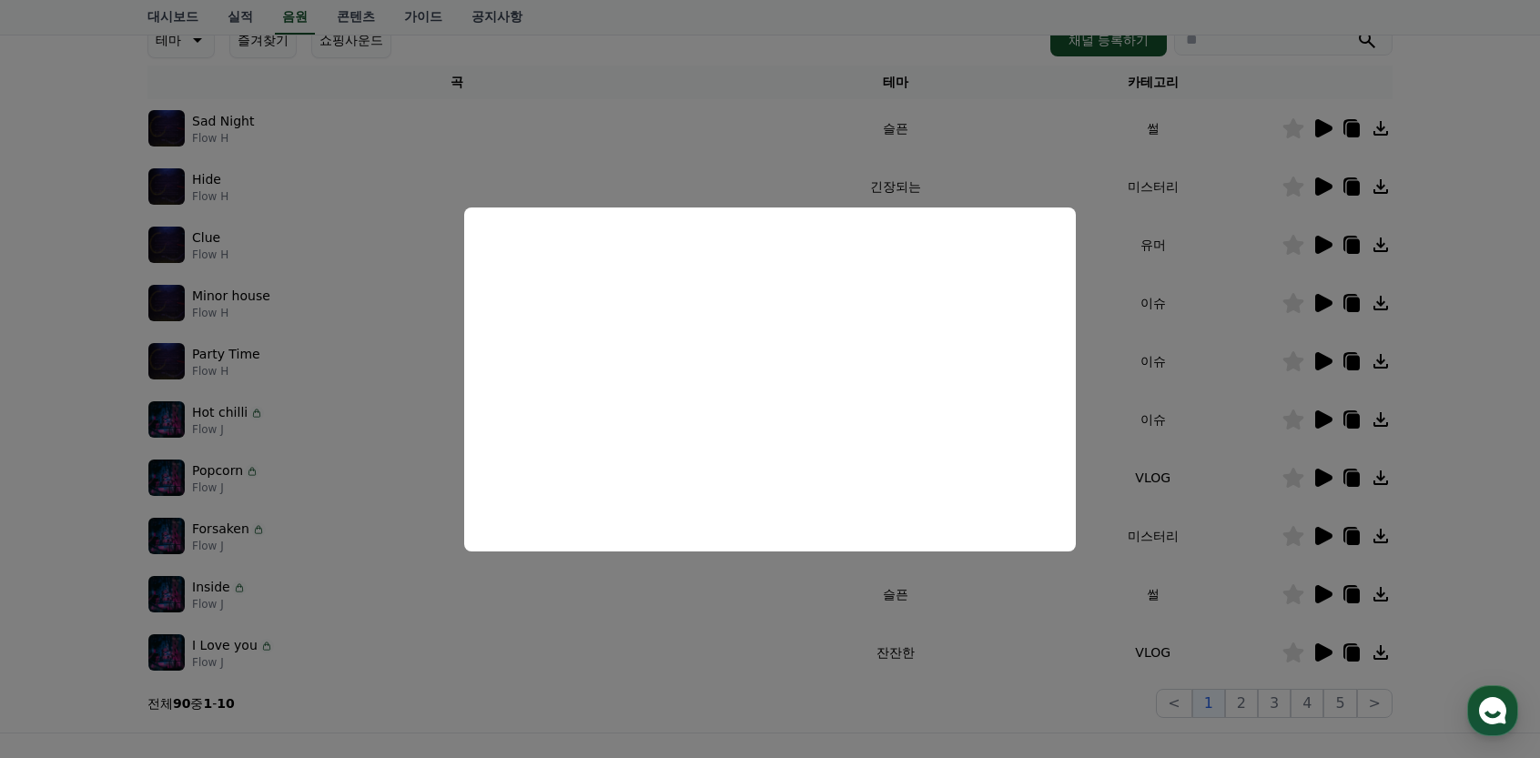
click at [802, 624] on button "close modal" at bounding box center [770, 379] width 1540 height 758
